Goal: Task Accomplishment & Management: Use online tool/utility

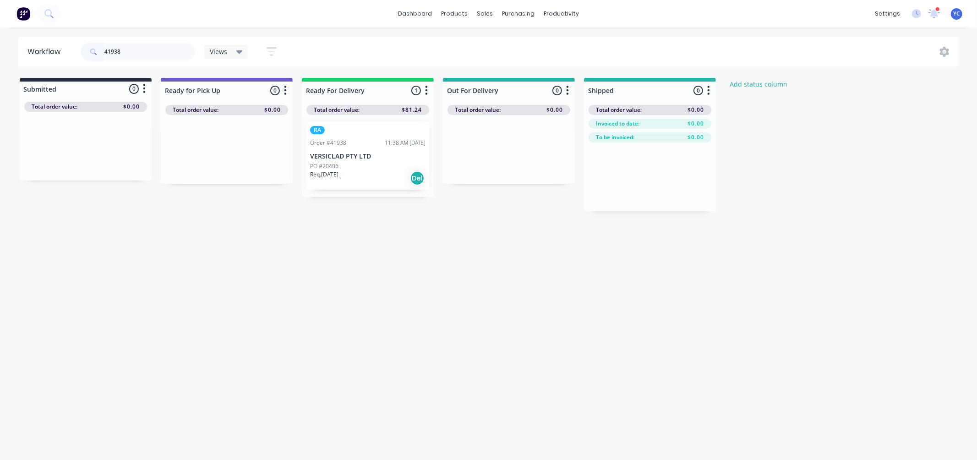
click at [153, 57] on input "41938" at bounding box center [149, 52] width 91 height 18
drag, startPoint x: 347, startPoint y: 163, endPoint x: 500, endPoint y: 180, distance: 154.0
click at [500, 180] on div "Submitted 0 Status colour #273444 hex #273444 Save Cancel Summaries Total order…" at bounding box center [491, 144] width 996 height 133
drag, startPoint x: 351, startPoint y: 162, endPoint x: 451, endPoint y: 153, distance: 100.2
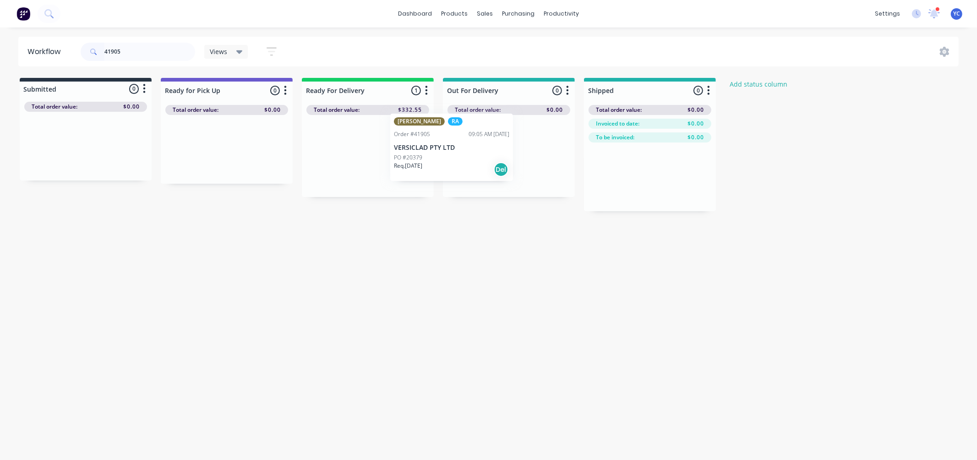
click at [451, 153] on div "Submitted 0 Status colour #273444 hex #273444 Save Cancel Summaries Total order…" at bounding box center [491, 144] width 996 height 133
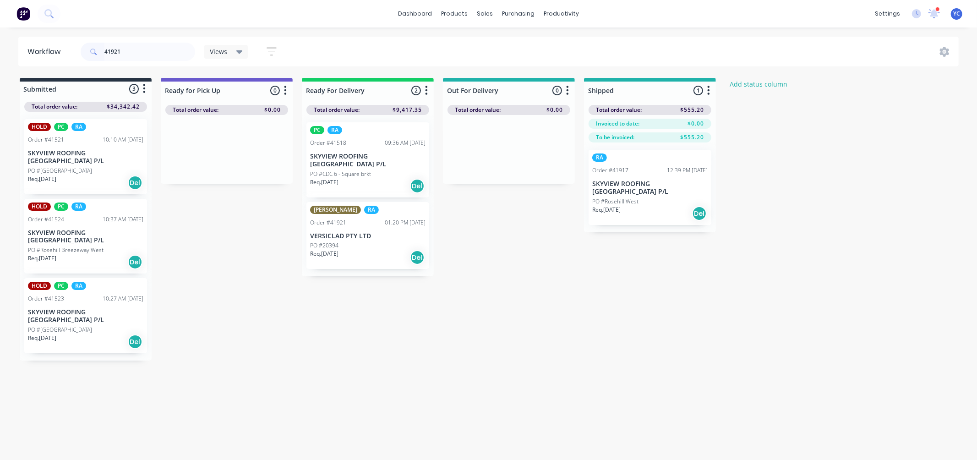
click at [144, 56] on input "41921" at bounding box center [149, 52] width 91 height 18
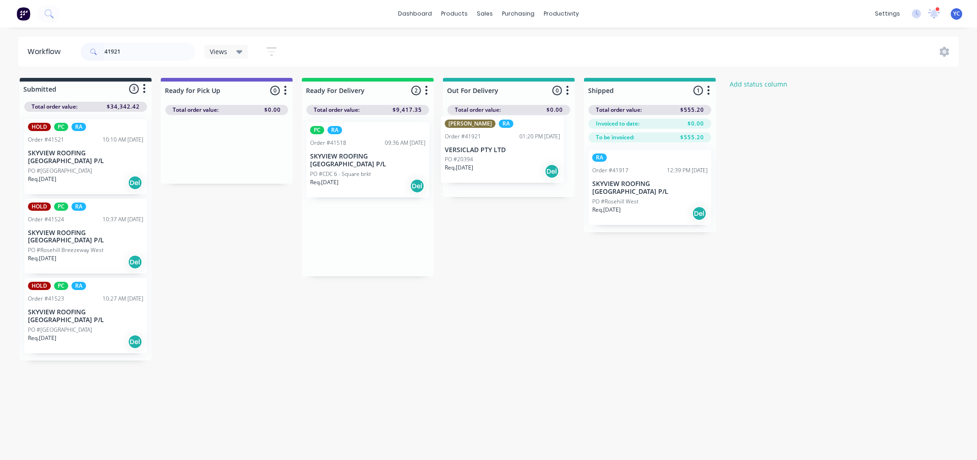
drag, startPoint x: 360, startPoint y: 244, endPoint x: 501, endPoint y: 159, distance: 164.7
click at [501, 159] on div "Submitted 3 Status colour #273444 hex #273444 Save Cancel Summaries Total order…" at bounding box center [491, 219] width 996 height 283
click at [156, 53] on input "41921" at bounding box center [149, 52] width 91 height 18
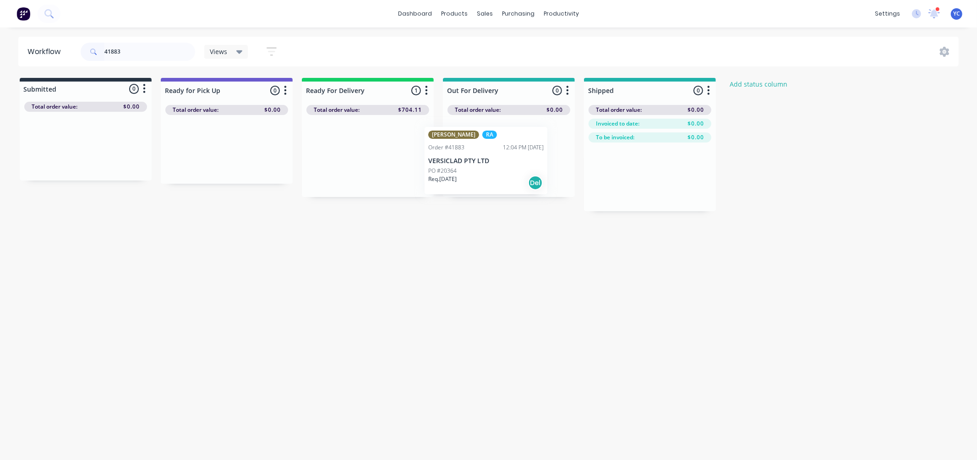
drag, startPoint x: 356, startPoint y: 160, endPoint x: 480, endPoint y: 165, distance: 124.2
click at [480, 165] on div "Submitted 0 Status colour #273444 hex #273444 Save Cancel Summaries Total order…" at bounding box center [491, 144] width 996 height 133
click at [159, 53] on input "41883" at bounding box center [149, 52] width 91 height 18
drag, startPoint x: 336, startPoint y: 159, endPoint x: 472, endPoint y: 165, distance: 135.7
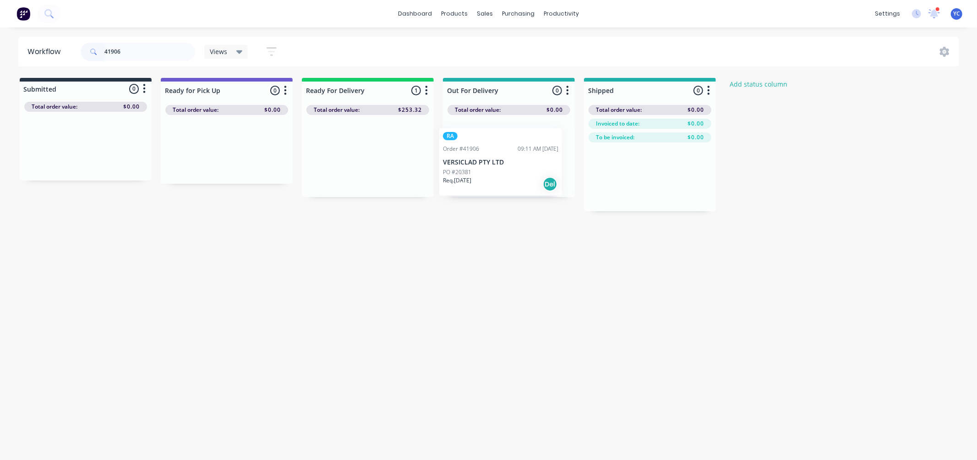
click at [472, 165] on div "Submitted 0 Status colour #273444 hex #273444 Save Cancel Summaries Total order…" at bounding box center [491, 144] width 996 height 133
drag, startPoint x: 361, startPoint y: 161, endPoint x: 511, endPoint y: 158, distance: 150.3
click at [511, 158] on div "Submitted 0 Status colour #273444 hex #273444 Save Cancel Summaries Total order…" at bounding box center [491, 144] width 996 height 133
type input "4"
type input "41922"
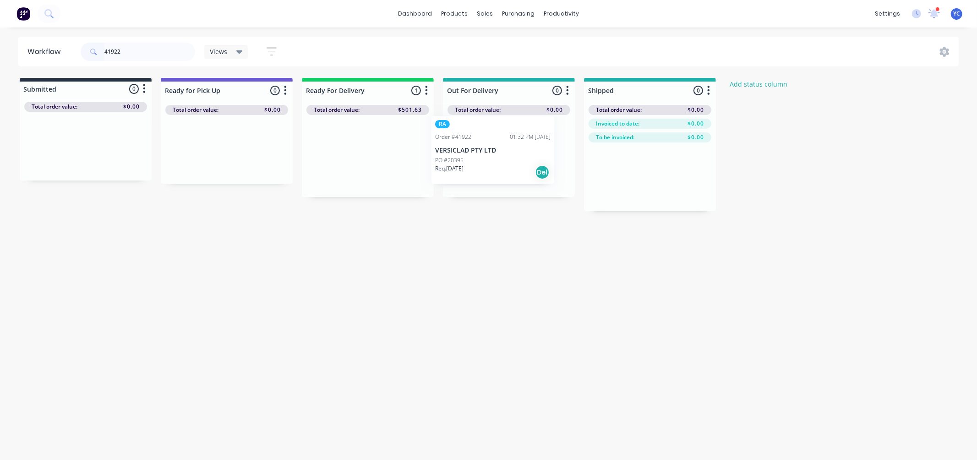
drag, startPoint x: 390, startPoint y: 160, endPoint x: 474, endPoint y: 156, distance: 84.4
click at [474, 156] on div "Submitted 0 Status colour #273444 hex #273444 Save Cancel Summaries Total order…" at bounding box center [491, 144] width 996 height 133
click at [177, 60] on input "41922" at bounding box center [149, 52] width 91 height 18
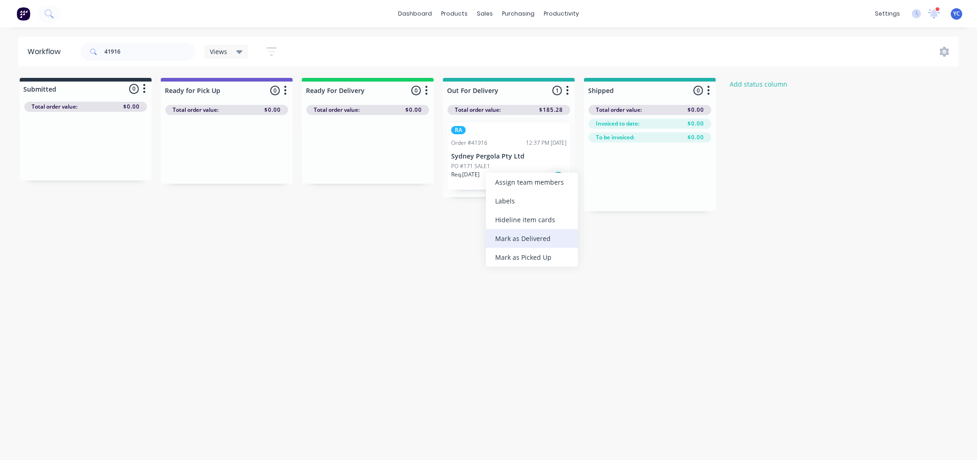
click at [516, 234] on div "Mark as Delivered" at bounding box center [532, 238] width 92 height 19
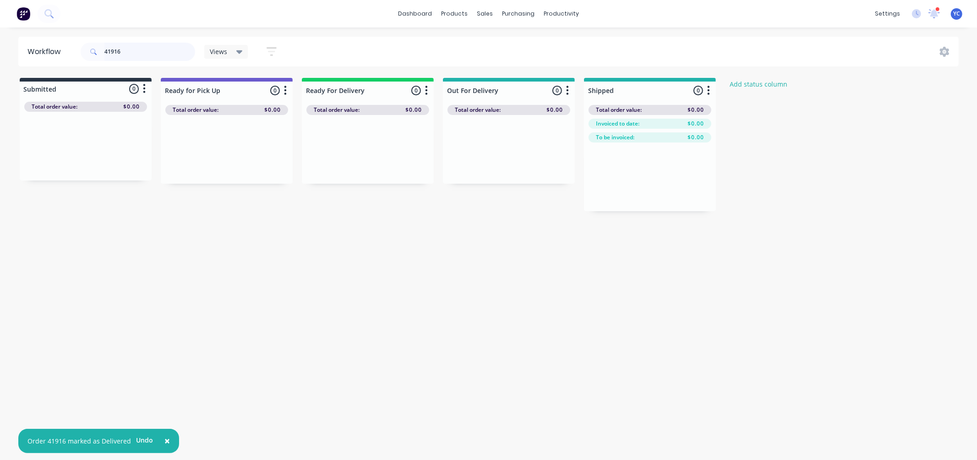
click at [143, 51] on input "41916" at bounding box center [149, 52] width 91 height 18
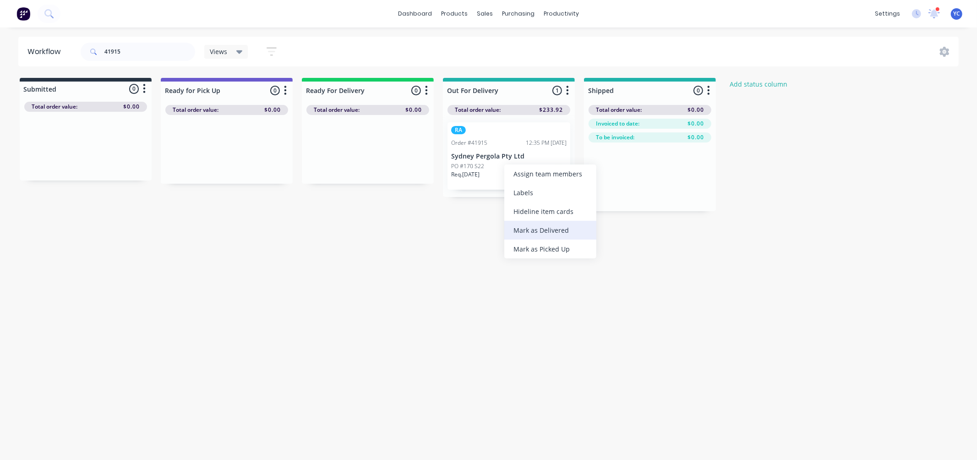
click at [550, 232] on div "Mark as Delivered" at bounding box center [550, 230] width 92 height 19
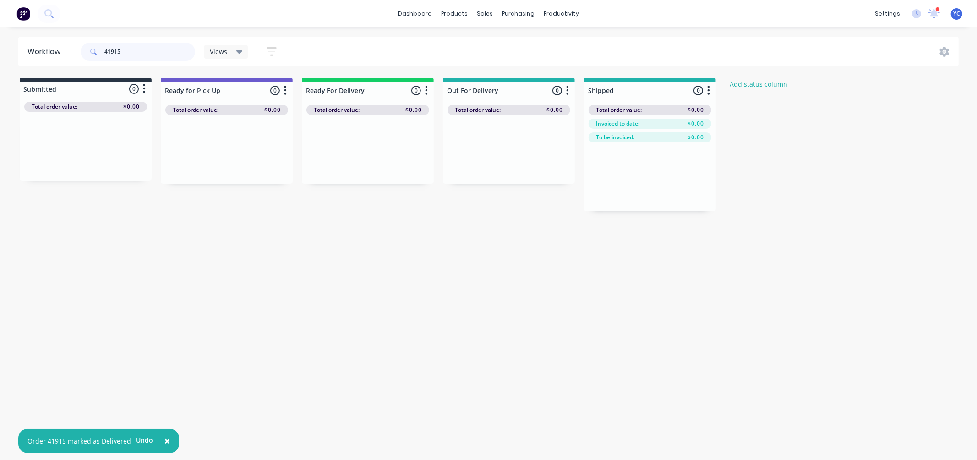
click at [148, 43] on input "41915" at bounding box center [149, 52] width 91 height 18
click at [500, 226] on div "Mark as Delivered" at bounding box center [514, 222] width 92 height 19
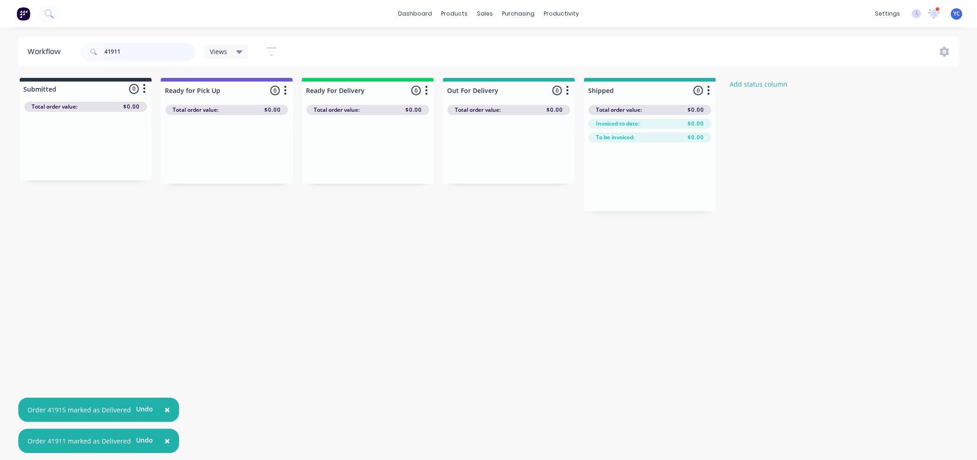
click at [141, 46] on input "41911" at bounding box center [149, 52] width 91 height 18
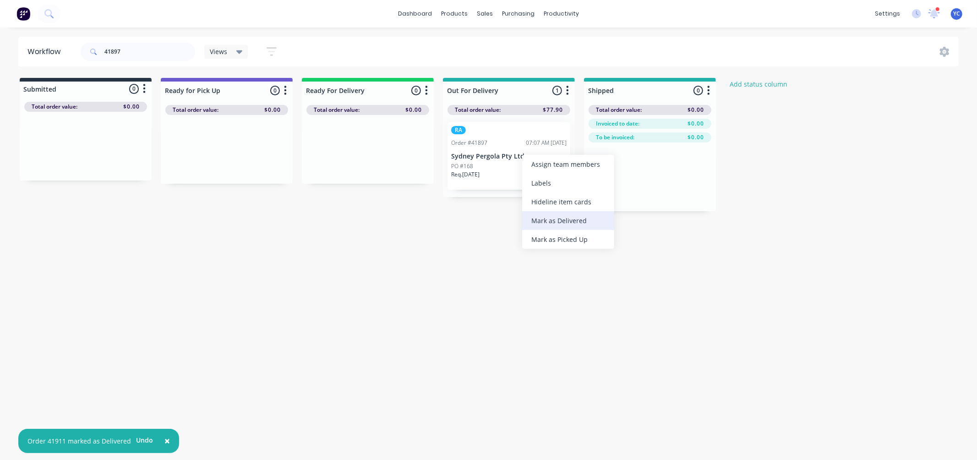
click at [560, 217] on div "Mark as Delivered" at bounding box center [568, 220] width 92 height 19
click at [156, 45] on input "41897" at bounding box center [149, 52] width 91 height 18
click at [535, 227] on div "Mark as Delivered" at bounding box center [548, 234] width 92 height 19
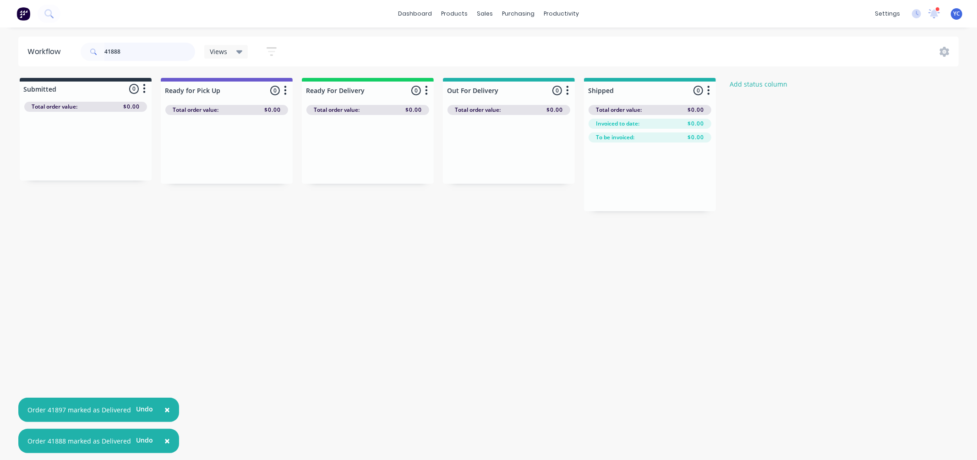
click at [124, 52] on input "41888" at bounding box center [149, 52] width 91 height 18
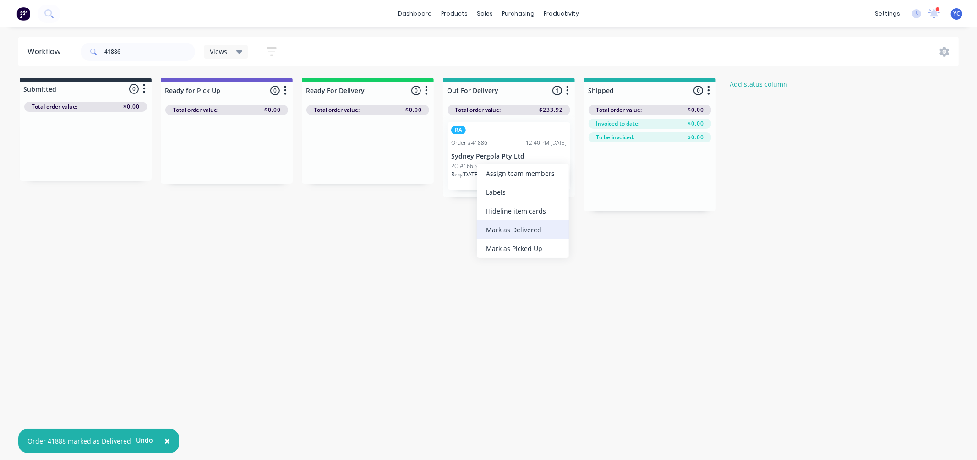
click at [528, 231] on div "Mark as Delivered" at bounding box center [523, 229] width 92 height 19
click at [138, 54] on input "41886" at bounding box center [149, 52] width 91 height 18
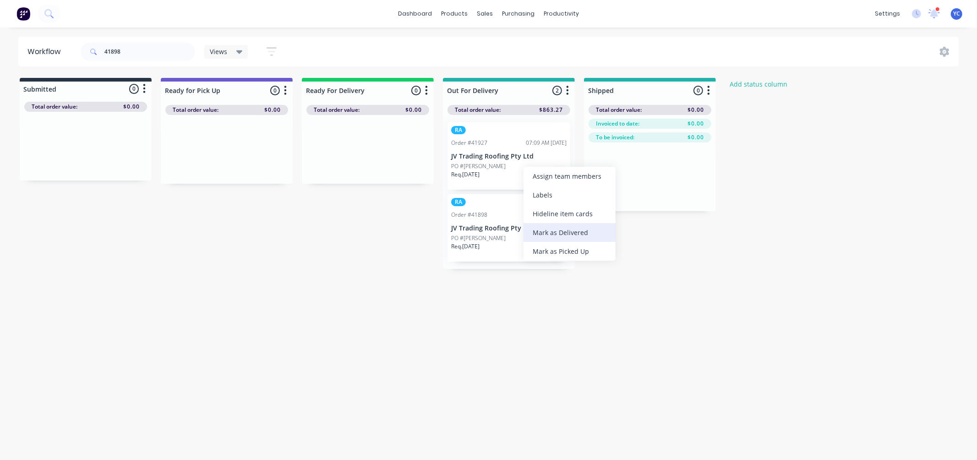
click at [566, 225] on div "Mark as Delivered" at bounding box center [570, 232] width 92 height 19
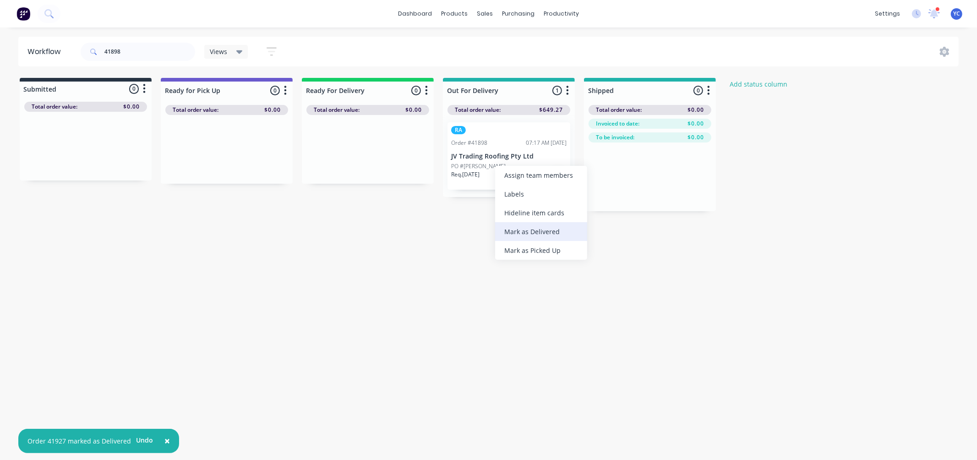
click at [544, 227] on div "Mark as Delivered" at bounding box center [541, 231] width 92 height 19
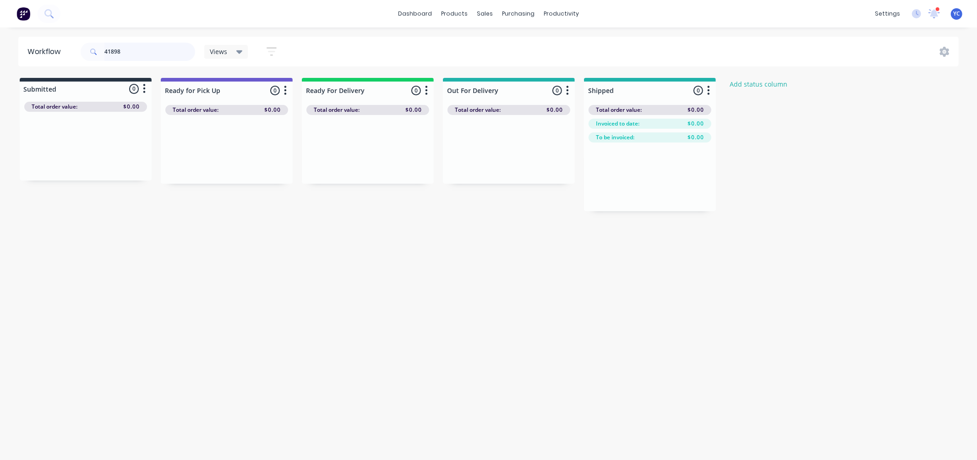
click at [161, 47] on input "41898" at bounding box center [149, 52] width 91 height 18
click at [524, 235] on div "Mark as Delivered" at bounding box center [526, 238] width 92 height 19
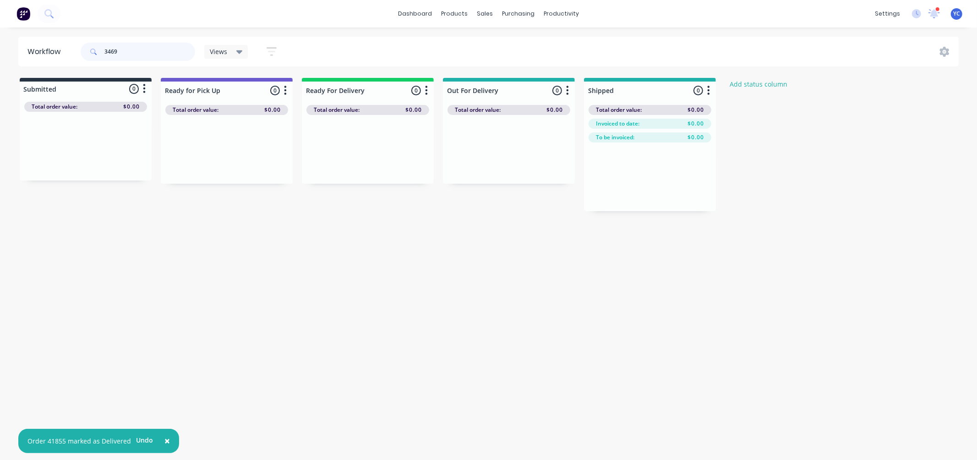
click at [156, 53] on input "3469" at bounding box center [149, 52] width 91 height 18
type input "41847"
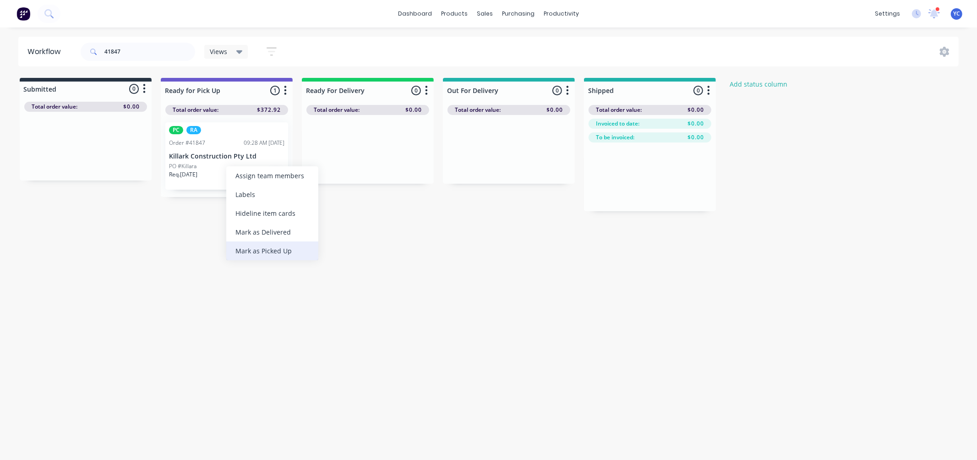
click at [273, 244] on div "Mark as Picked Up" at bounding box center [272, 250] width 92 height 19
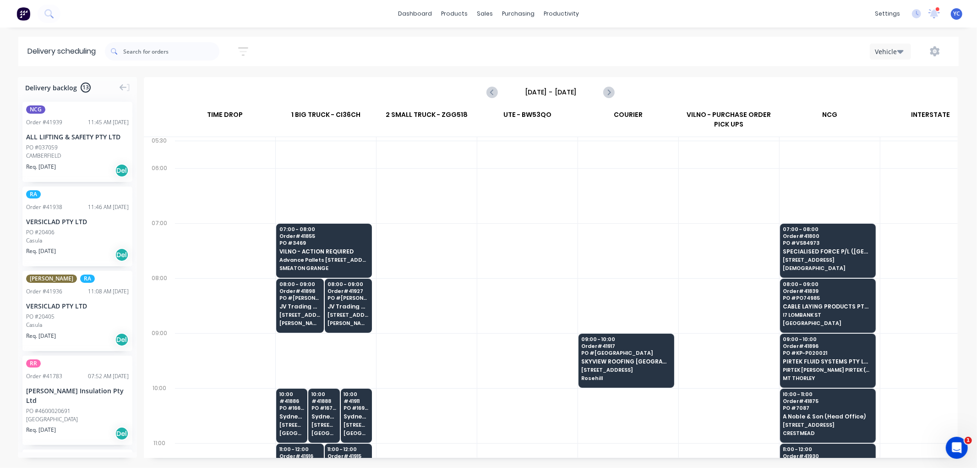
scroll to position [0, 0]
